Goal: Transaction & Acquisition: Purchase product/service

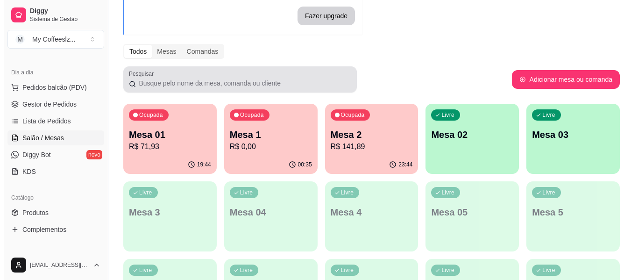
scroll to position [93, 0]
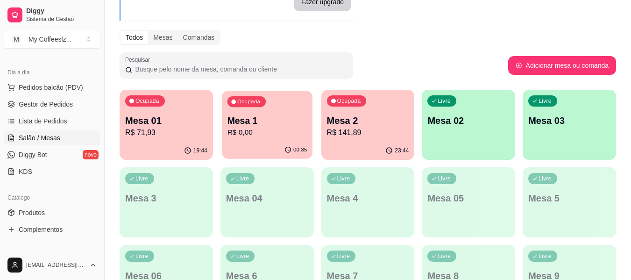
click at [263, 123] on p "Mesa 1" at bounding box center [267, 120] width 80 height 13
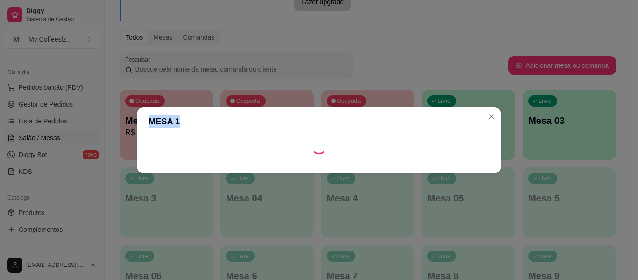
click at [263, 123] on header "MESA 1" at bounding box center [319, 121] width 364 height 28
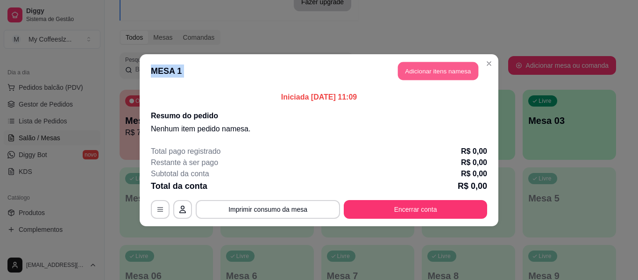
click at [451, 68] on button "Adicionar itens na mesa" at bounding box center [438, 71] width 80 height 18
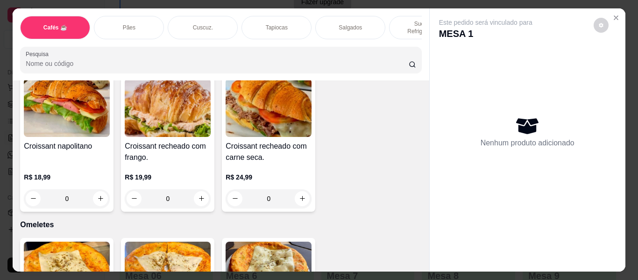
scroll to position [4997, 0]
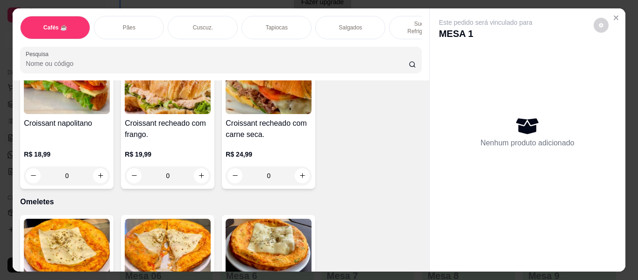
type input "1"
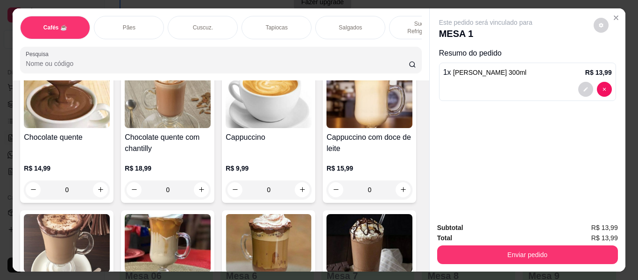
scroll to position [887, 0]
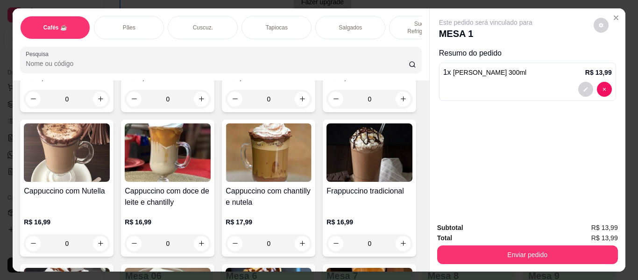
click at [358, 18] on div "Salgados" at bounding box center [350, 27] width 70 height 23
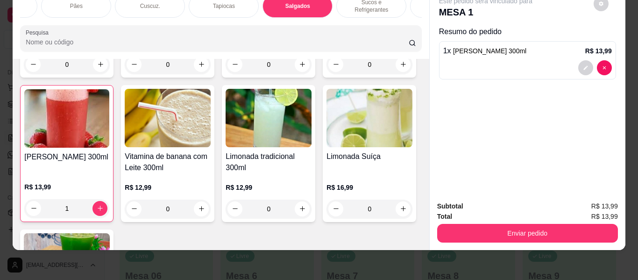
scroll to position [0, 56]
click at [413, 1] on div "Bolos e Tortas" at bounding box center [442, 5] width 70 height 23
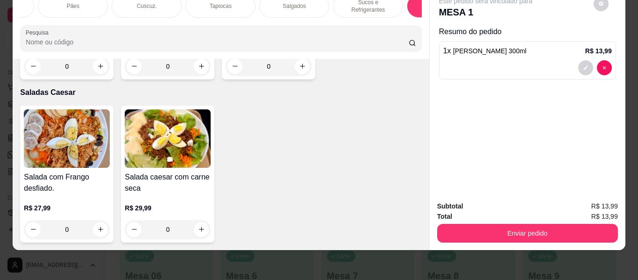
scroll to position [5585, 0]
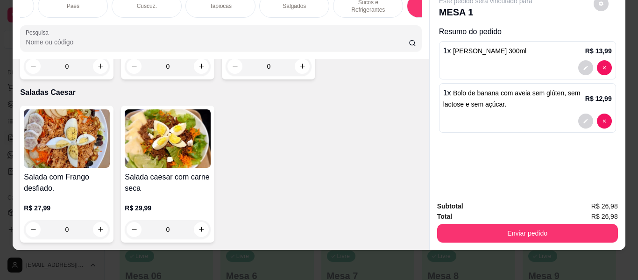
type input "2"
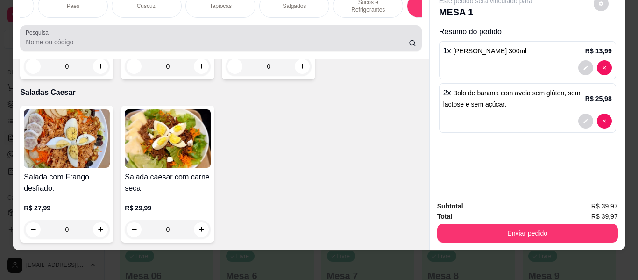
scroll to position [0, 0]
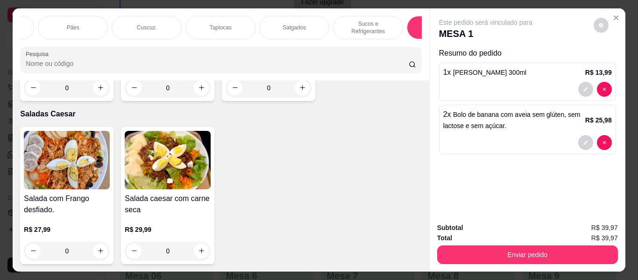
click at [296, 24] on p "Salgados" at bounding box center [294, 27] width 23 height 7
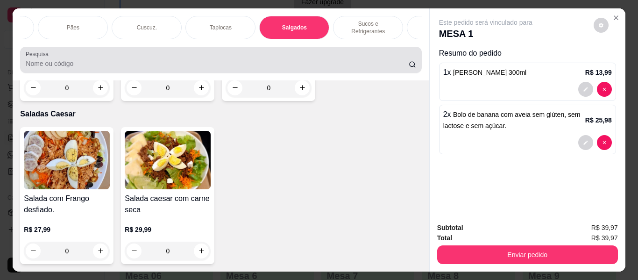
scroll to position [25, 0]
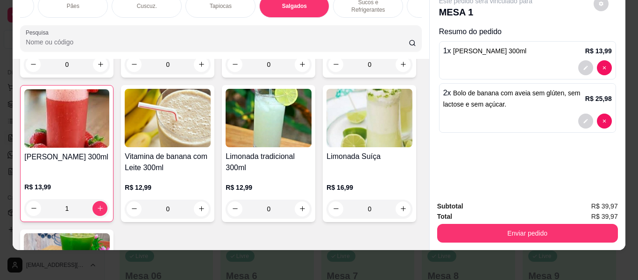
type input "1"
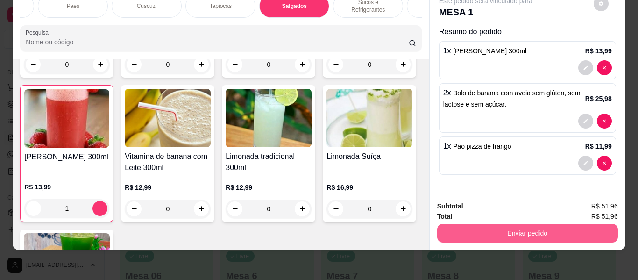
click at [513, 224] on button "Enviar pedido" at bounding box center [527, 233] width 181 height 19
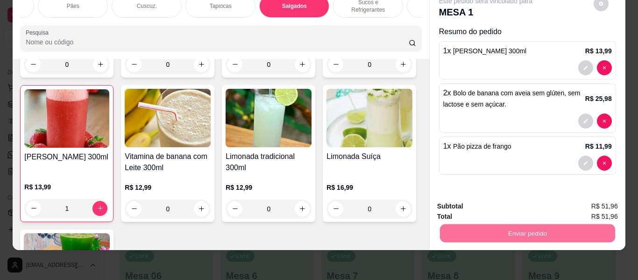
click at [514, 202] on button "Registrar cliente" at bounding box center [531, 203] width 62 height 18
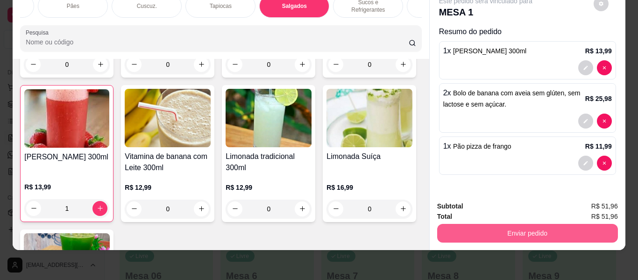
click at [544, 224] on button "Enviar pedido" at bounding box center [527, 233] width 181 height 19
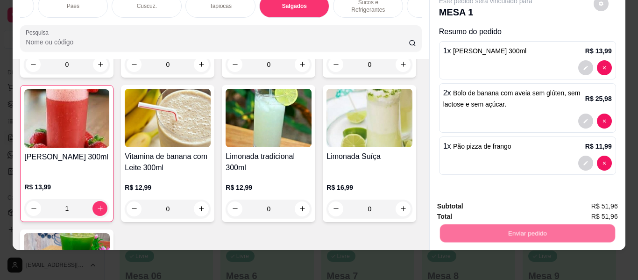
click at [581, 201] on button "Enviar pedido" at bounding box center [593, 203] width 53 height 18
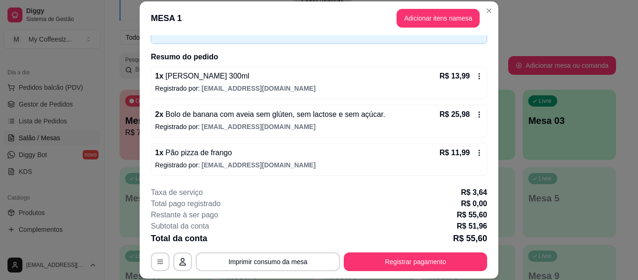
scroll to position [28, 0]
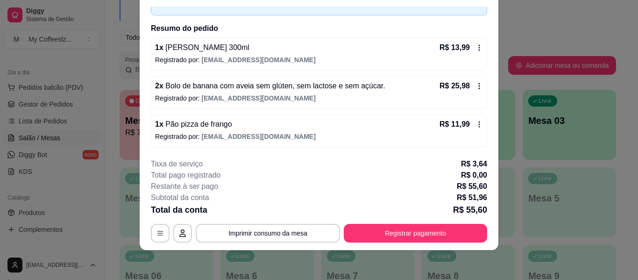
click at [297, 166] on div "Taxa de serviço R$ 3,64" at bounding box center [319, 163] width 336 height 11
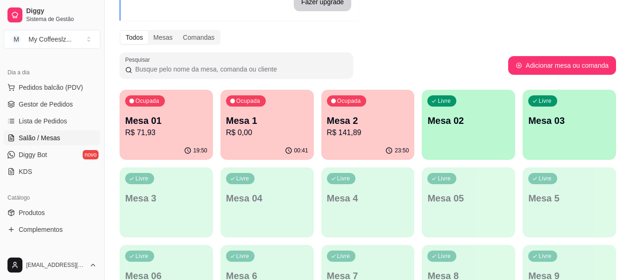
click at [350, 122] on p "Mesa 2" at bounding box center [368, 120] width 82 height 13
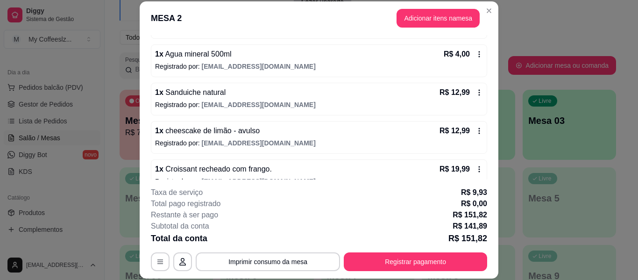
scroll to position [234, 0]
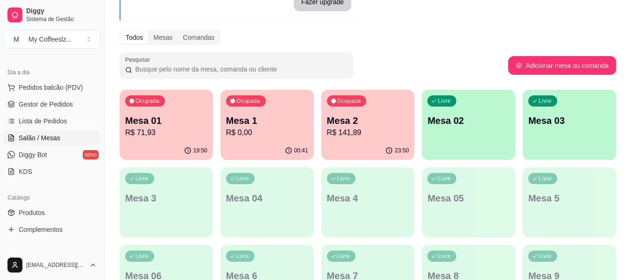
click at [248, 120] on p "Mesa 1" at bounding box center [267, 120] width 82 height 13
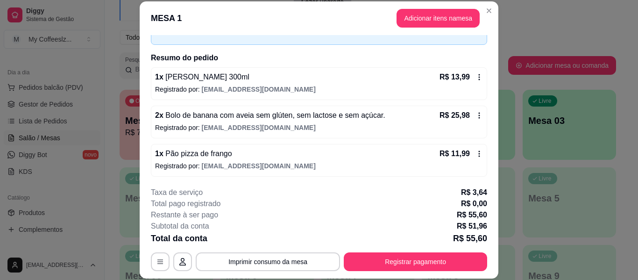
scroll to position [57, 0]
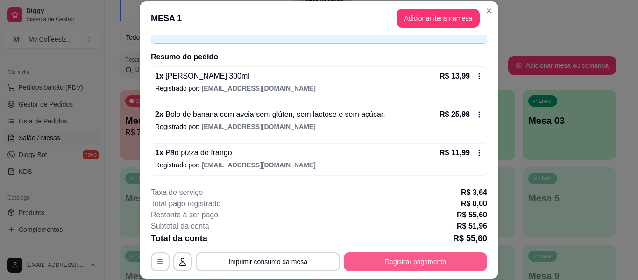
click at [376, 259] on button "Registrar pagamento" at bounding box center [415, 261] width 143 height 19
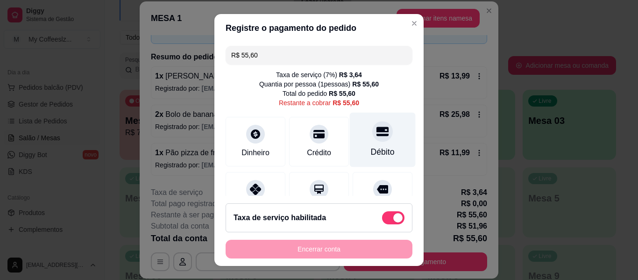
click at [372, 138] on div at bounding box center [382, 131] width 21 height 21
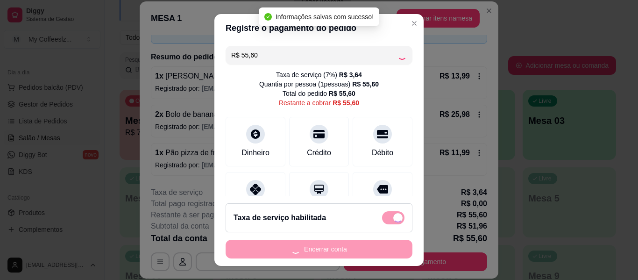
type input "R$ 0,00"
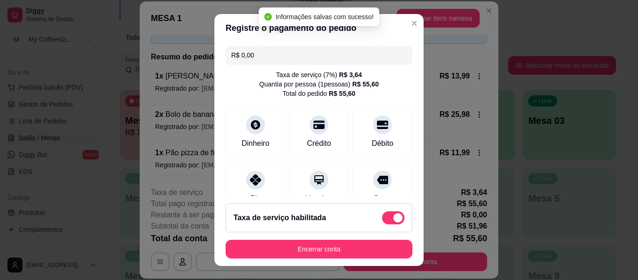
click at [331, 239] on footer "Taxa de serviço habilitada Encerrar conta" at bounding box center [318, 231] width 209 height 70
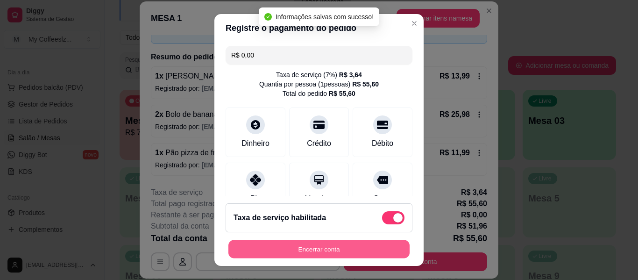
click at [326, 241] on button "Encerrar conta" at bounding box center [318, 249] width 181 height 18
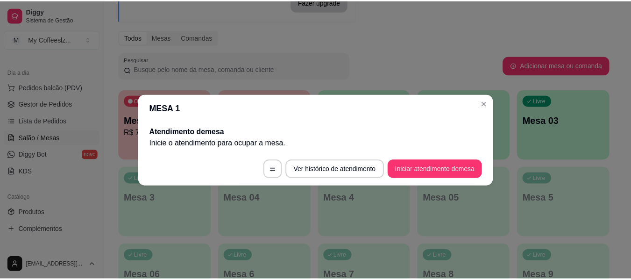
scroll to position [0, 0]
